Goal: Information Seeking & Learning: Learn about a topic

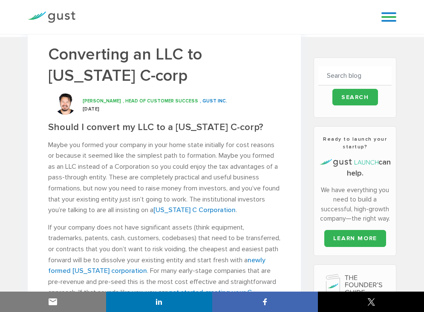
scroll to position [123, 0]
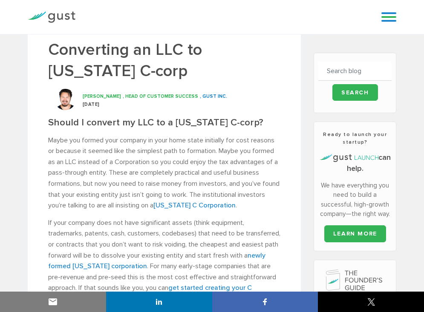
click at [109, 125] on h2 "Should I convert my LLC to a [US_STATE] C-corp?" at bounding box center [164, 122] width 232 height 11
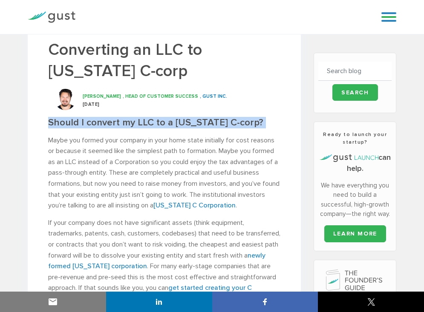
click at [109, 125] on h2 "Should I convert my LLC to a [US_STATE] C-corp?" at bounding box center [164, 122] width 232 height 11
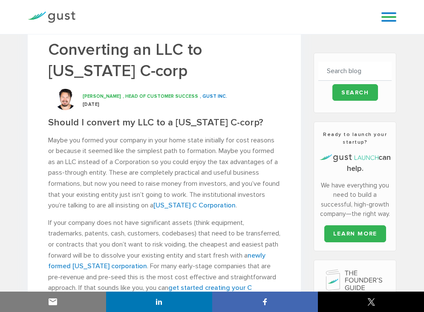
click at [144, 201] on p "Maybe you formed your company in your home state initially for cost reasons or …" at bounding box center [164, 173] width 232 height 76
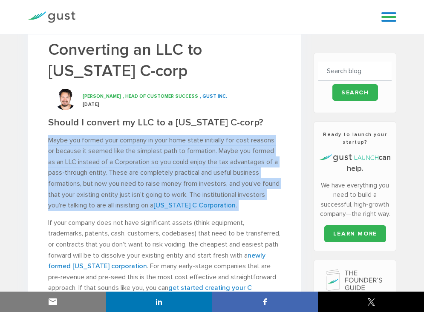
click at [144, 201] on p "Maybe you formed your company in your home state initially for cost reasons or …" at bounding box center [164, 173] width 232 height 76
click at [162, 204] on p "Maybe you formed your company in your home state initially for cost reasons or …" at bounding box center [164, 173] width 232 height 76
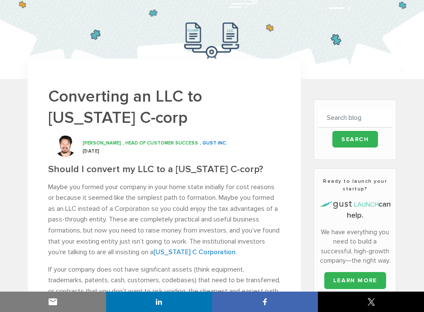
scroll to position [0, 0]
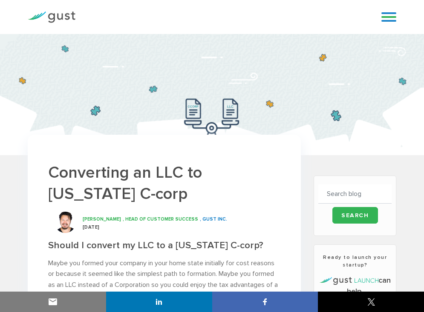
click at [395, 8] on div "Blog FAQ Pricing Get Started Login Login" at bounding box center [385, 17] width 34 height 26
click at [390, 23] on link at bounding box center [388, 17] width 15 height 13
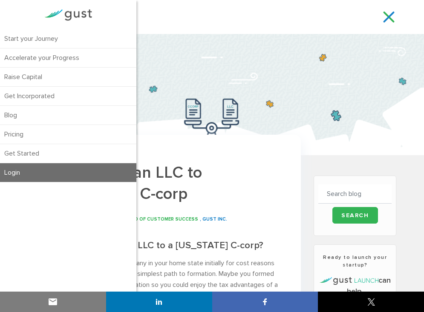
click at [50, 173] on link "Login" at bounding box center [68, 172] width 136 height 19
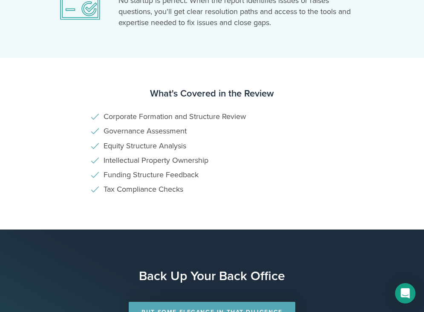
scroll to position [591, 0]
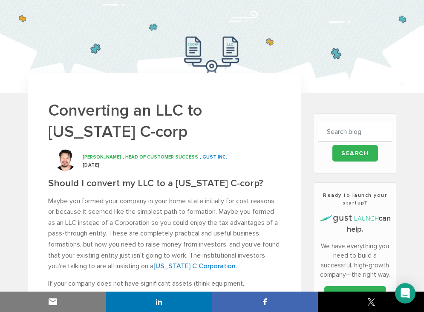
scroll to position [140, 0]
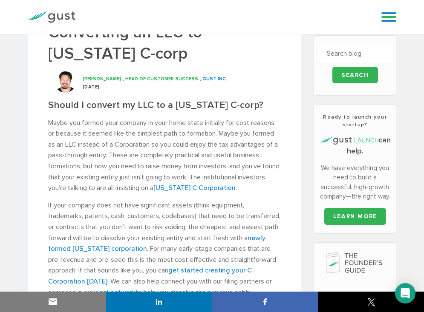
click at [103, 108] on h2 "Should I convert my LLC to a Delaware C-corp?" at bounding box center [164, 105] width 232 height 11
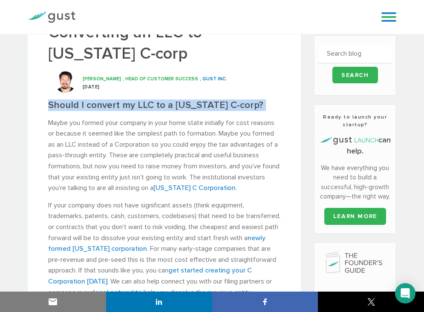
click at [103, 108] on h2 "Should I convert my LLC to a Delaware C-corp?" at bounding box center [164, 105] width 232 height 11
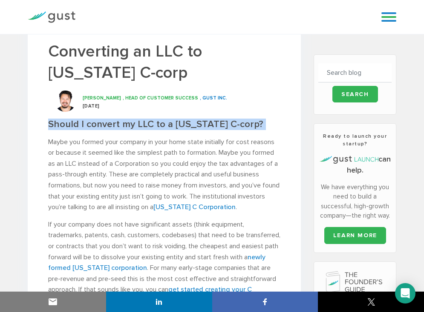
scroll to position [21, 0]
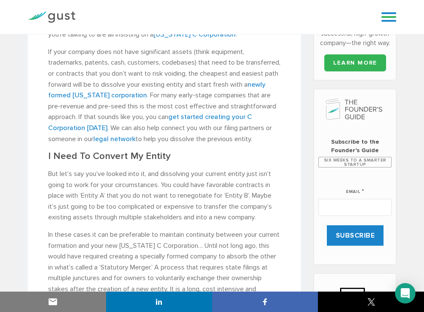
scroll to position [284, 0]
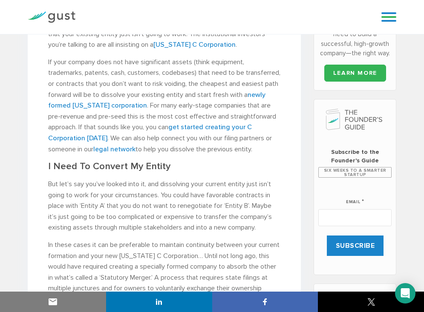
click at [151, 132] on p "If your company does not have significant assets (think equipment, trademarks, …" at bounding box center [164, 106] width 232 height 98
click at [181, 127] on link "get started creating your C Corporation [DATE]" at bounding box center [149, 132] width 203 height 19
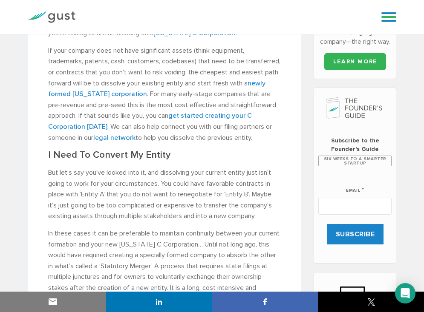
scroll to position [303, 0]
